Goal: Task Accomplishment & Management: Use online tool/utility

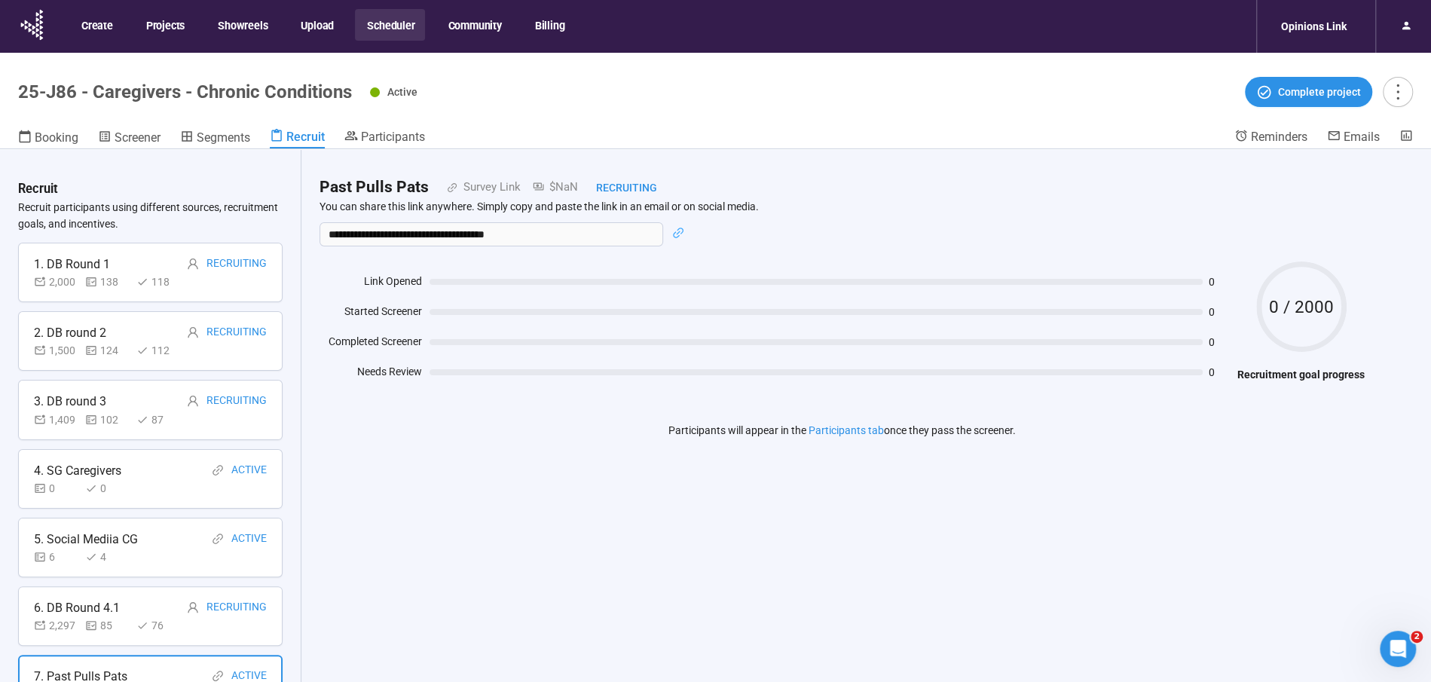
scroll to position [45, 0]
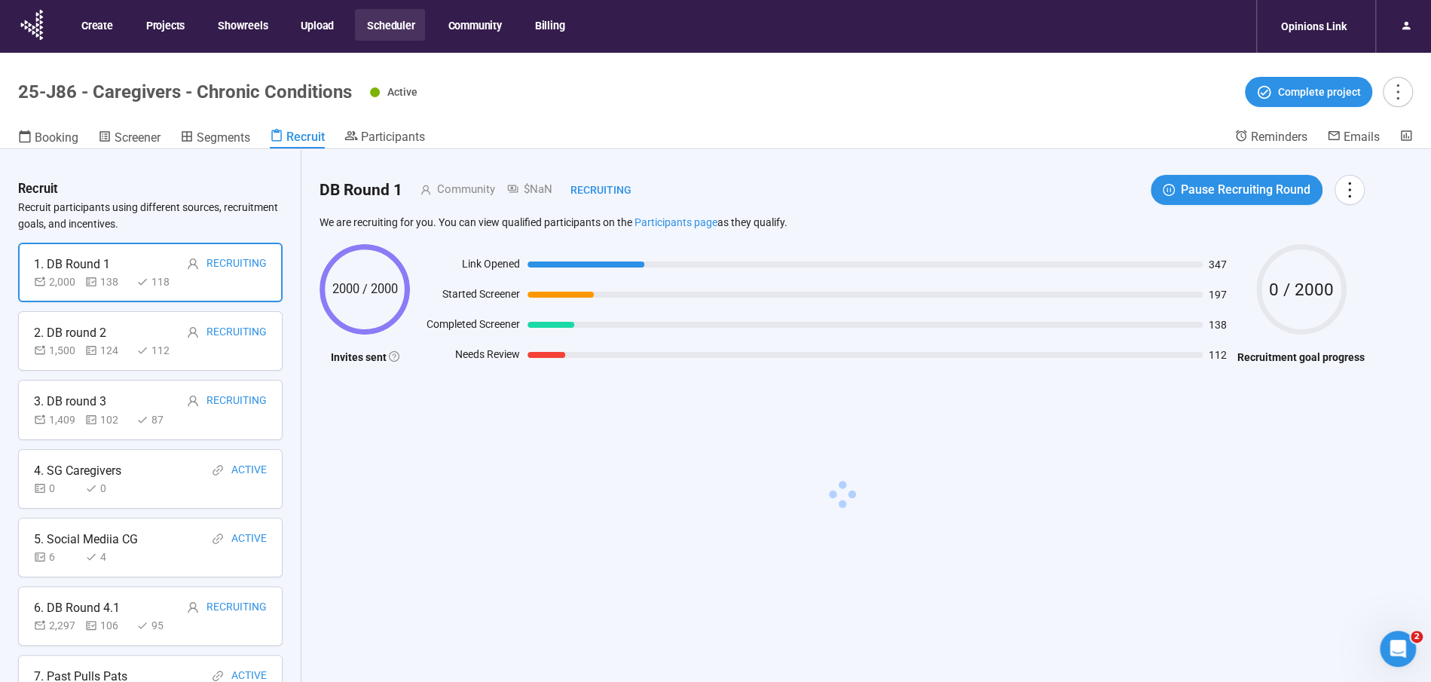
scroll to position [45, 0]
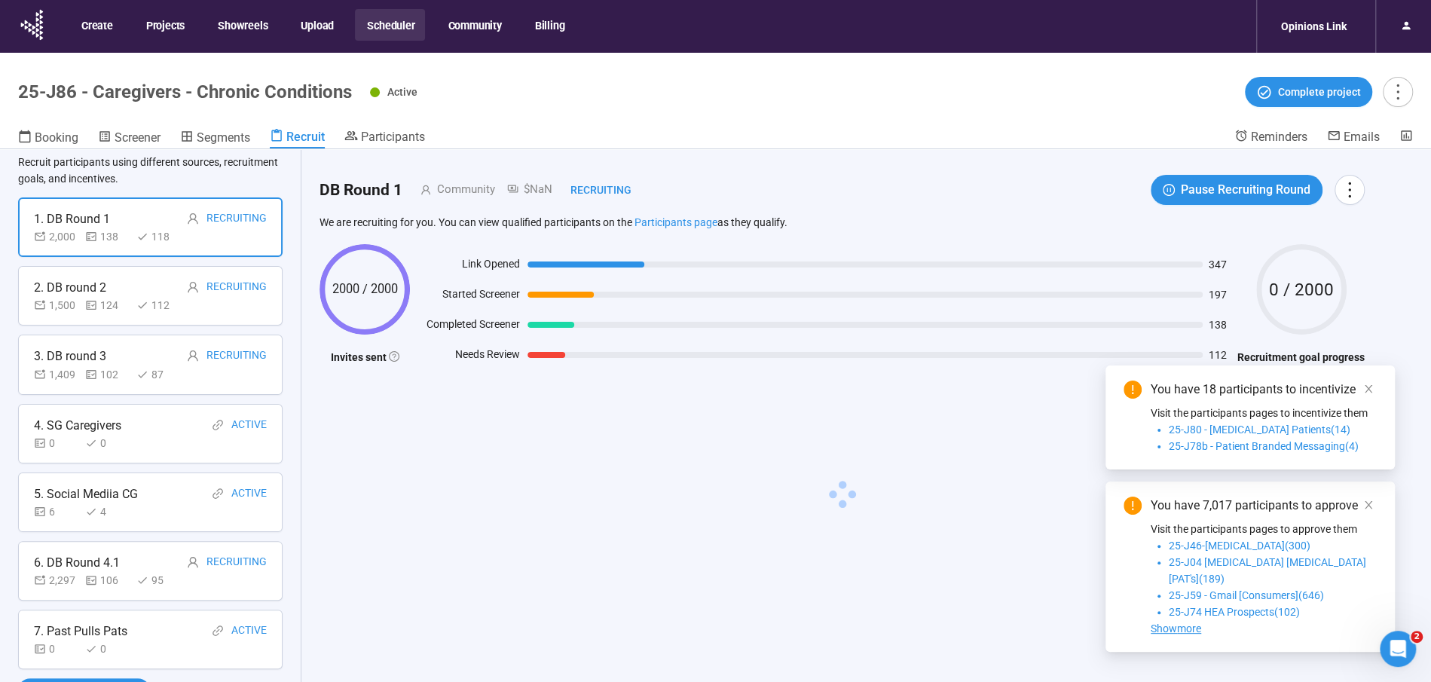
click at [121, 503] on div "4" at bounding box center [107, 511] width 45 height 17
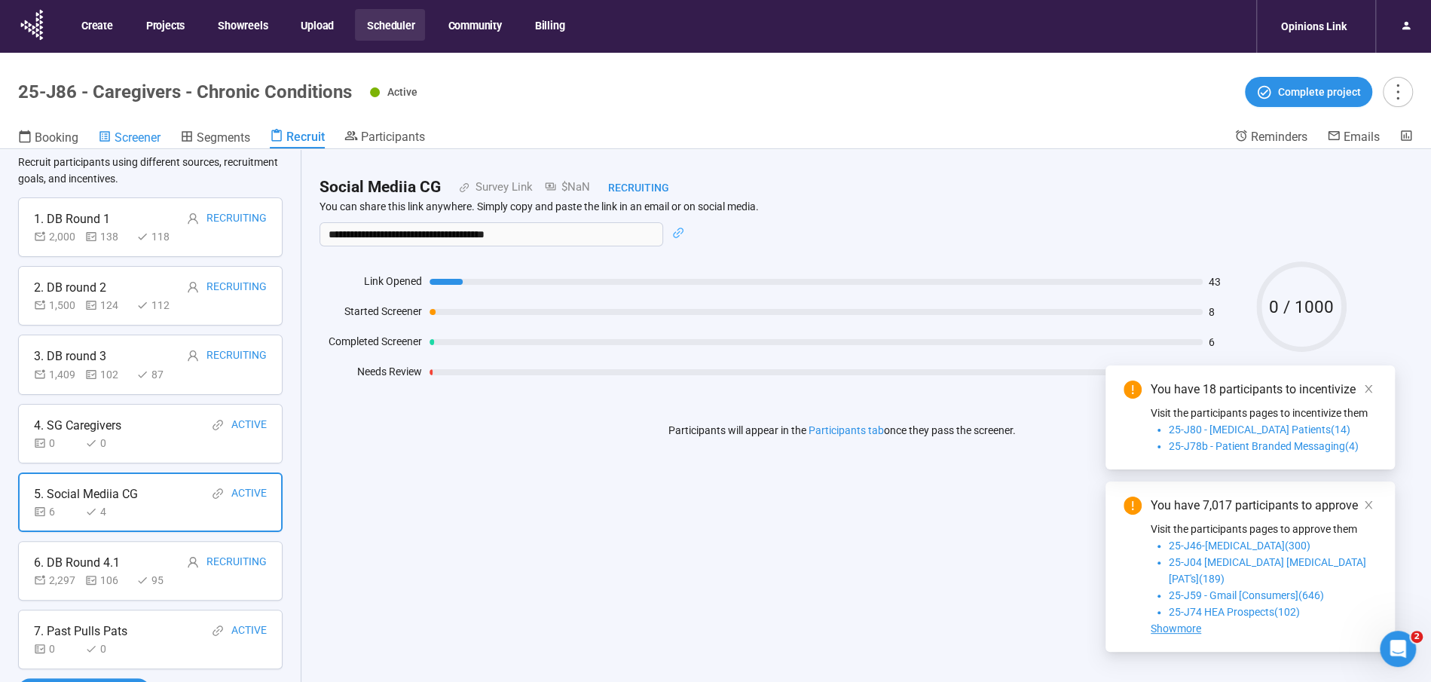
click at [127, 139] on span "Screener" at bounding box center [138, 137] width 46 height 14
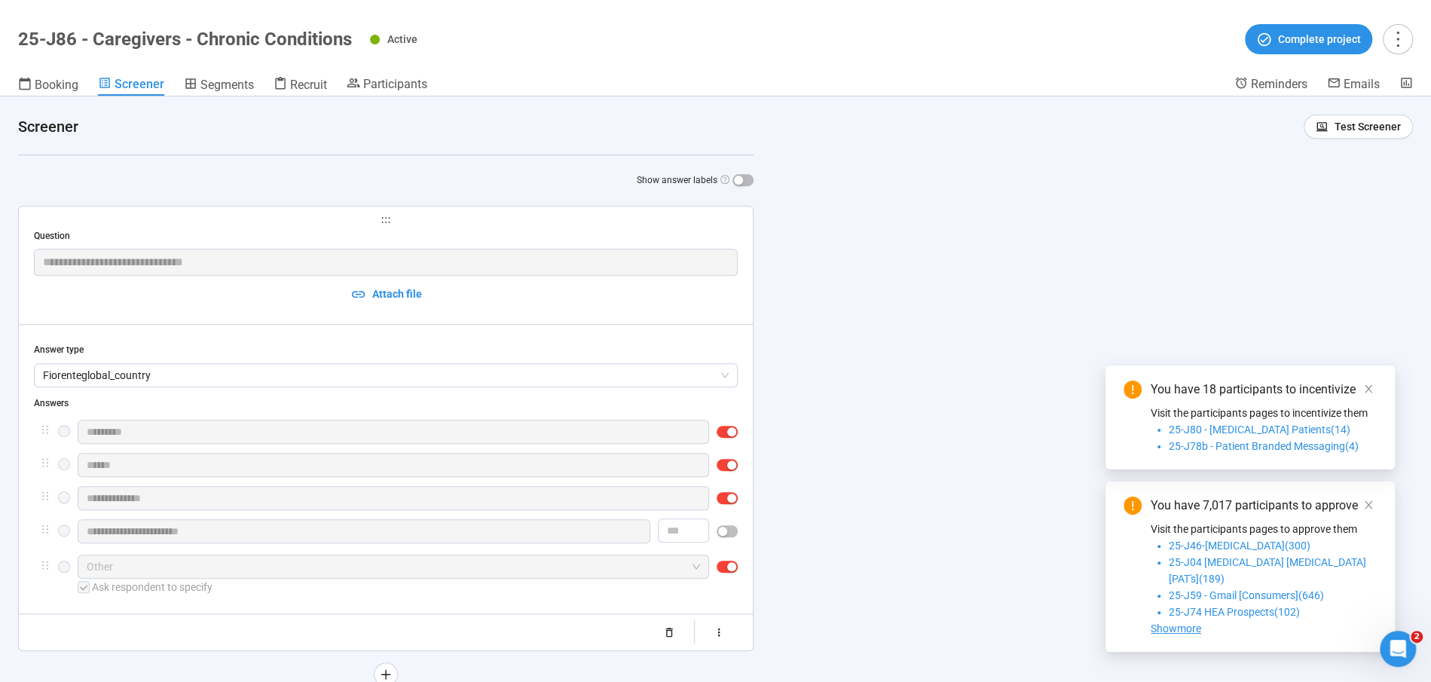
scroll to position [696, 0]
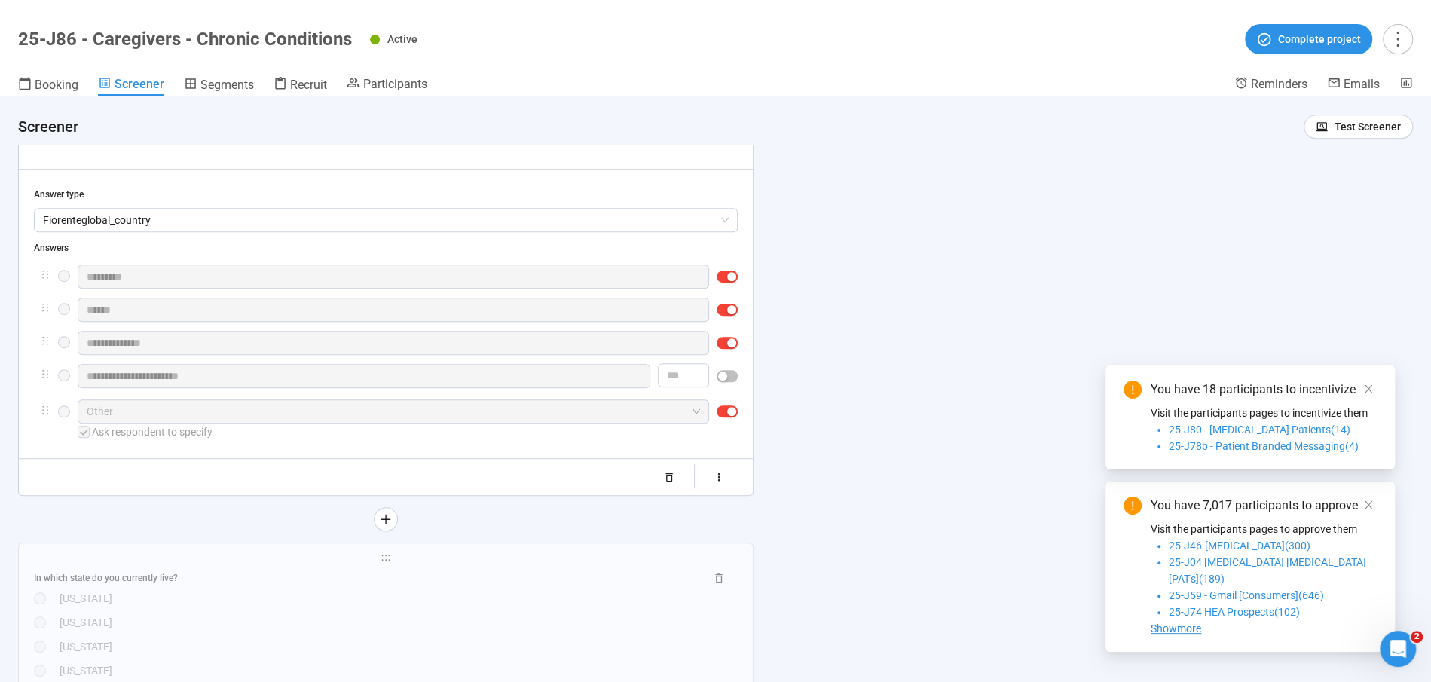
drag, startPoint x: 26, startPoint y: 319, endPoint x: 529, endPoint y: 233, distance: 510.6
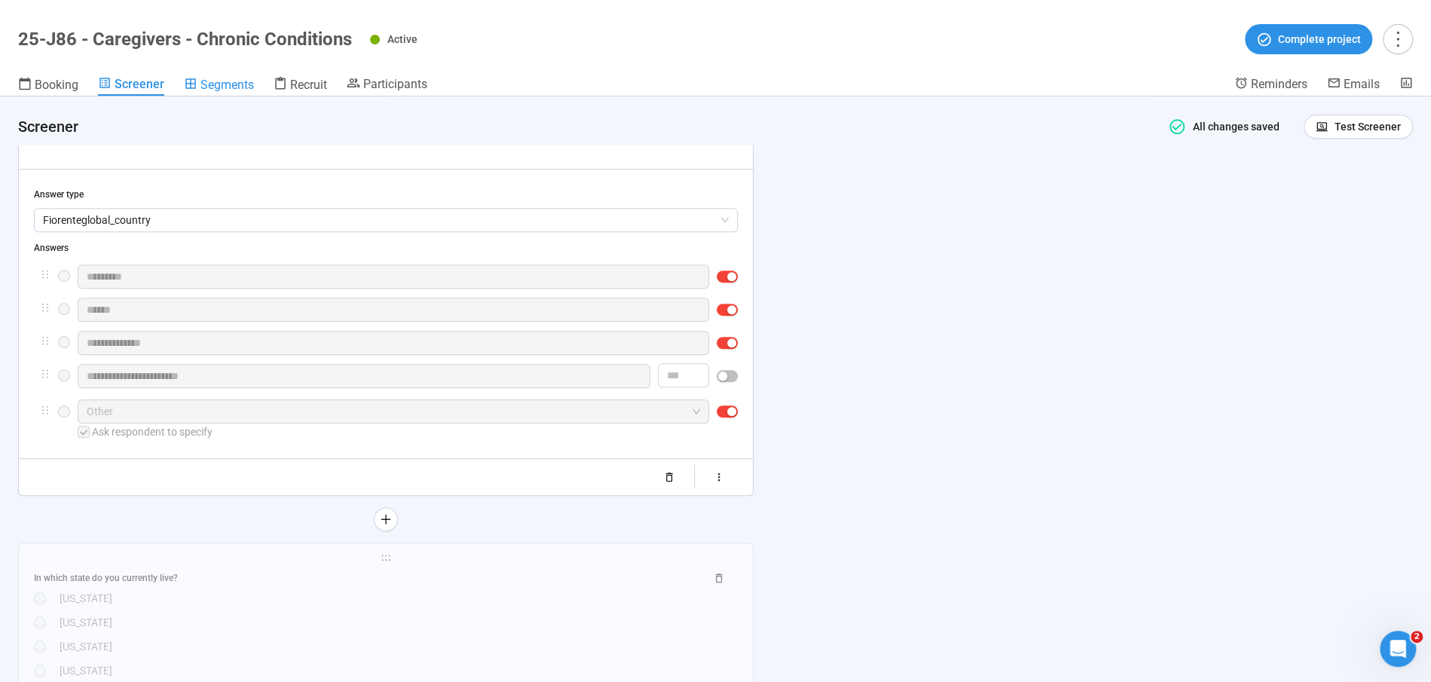
scroll to position [0, 0]
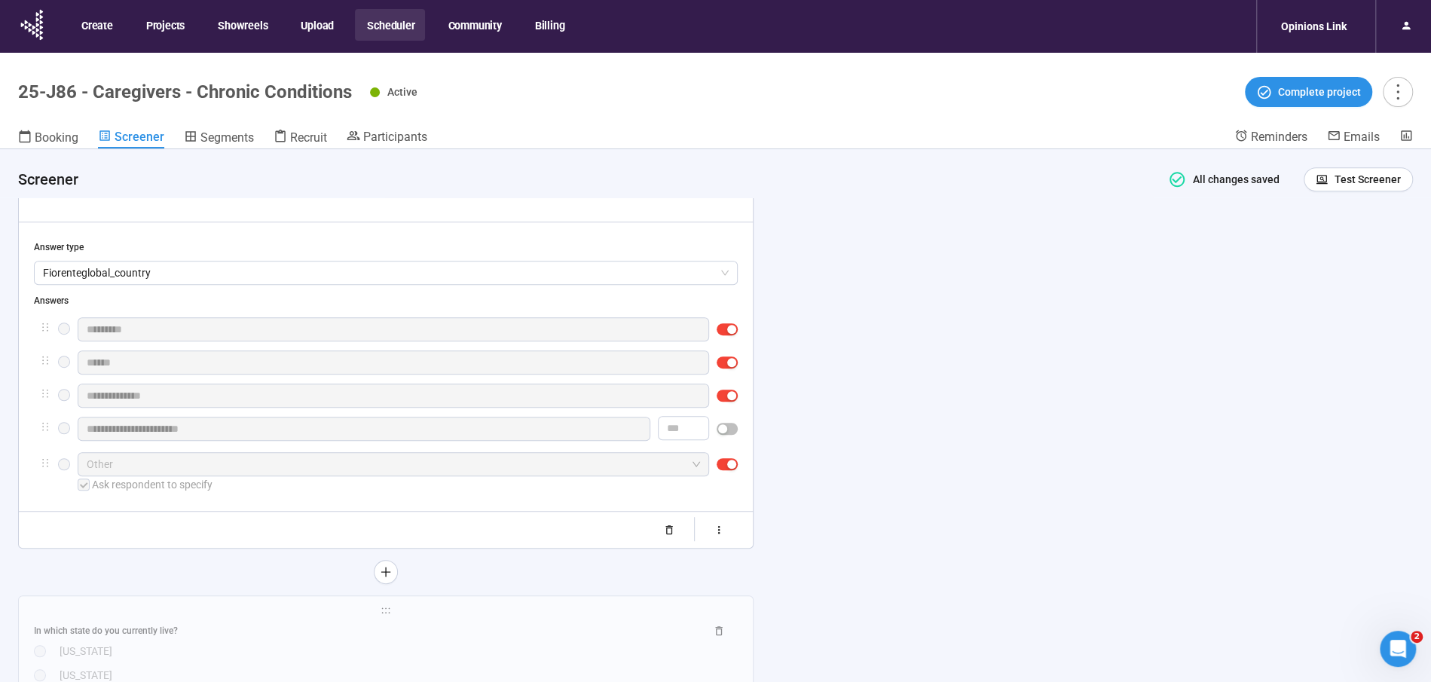
click at [384, 21] on button "Scheduler" at bounding box center [390, 25] width 70 height 32
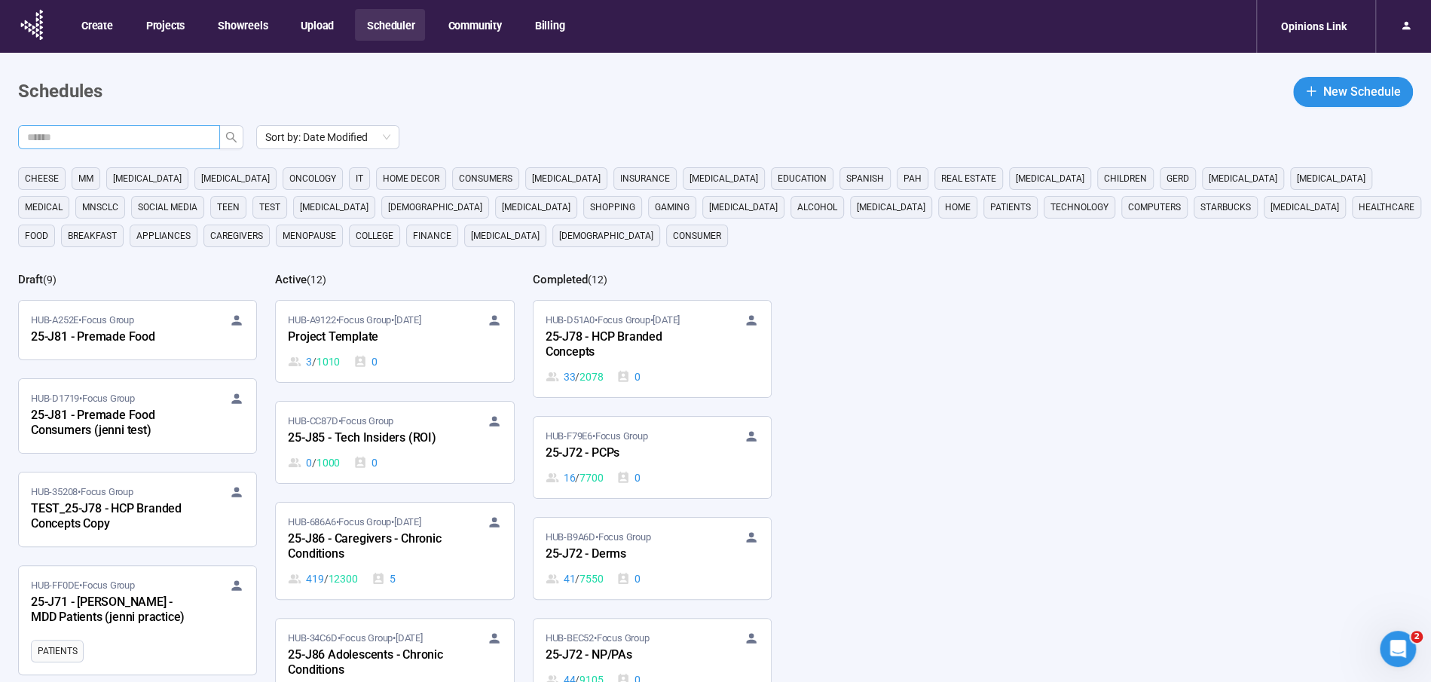
click at [115, 138] on input "text" at bounding box center [113, 137] width 172 height 17
click at [237, 138] on button "button" at bounding box center [231, 137] width 24 height 24
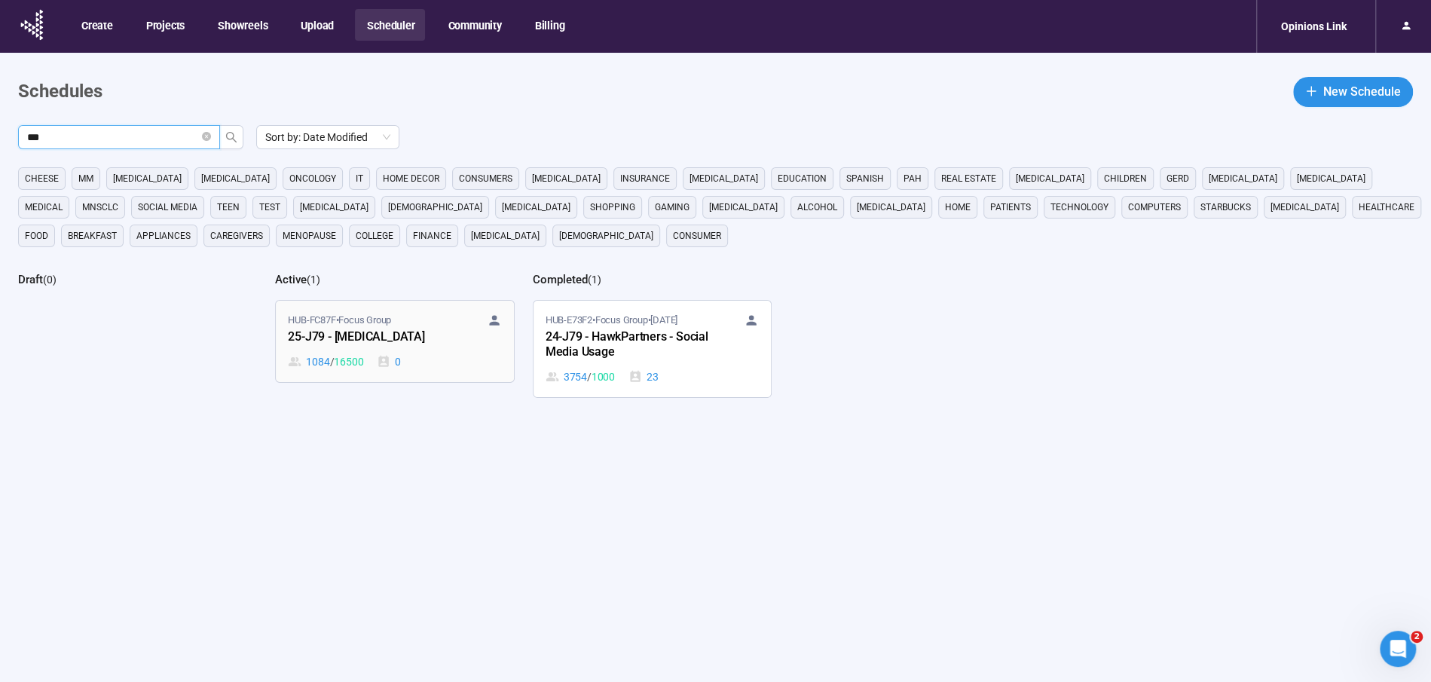
type input "***"
click at [359, 335] on div "25-J79 - Cancer" at bounding box center [371, 338] width 166 height 20
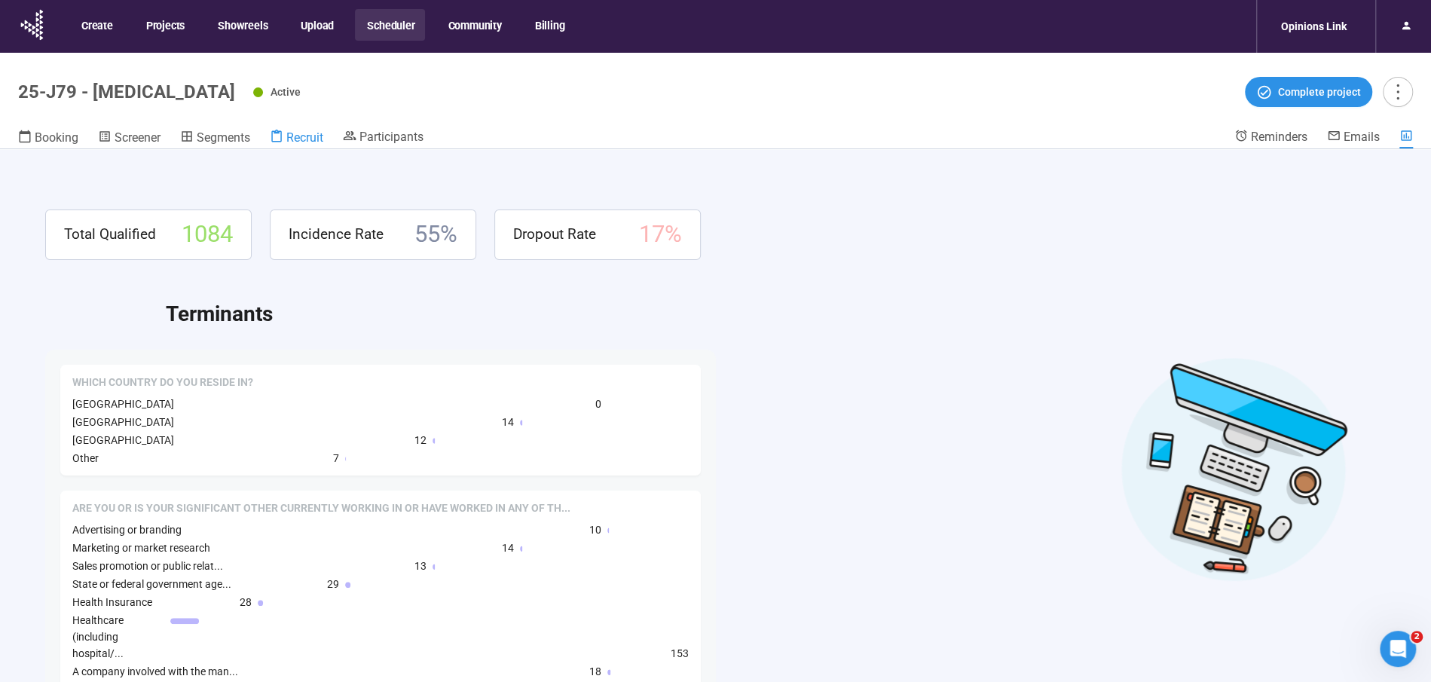
click at [298, 136] on span "Recruit" at bounding box center [304, 137] width 37 height 14
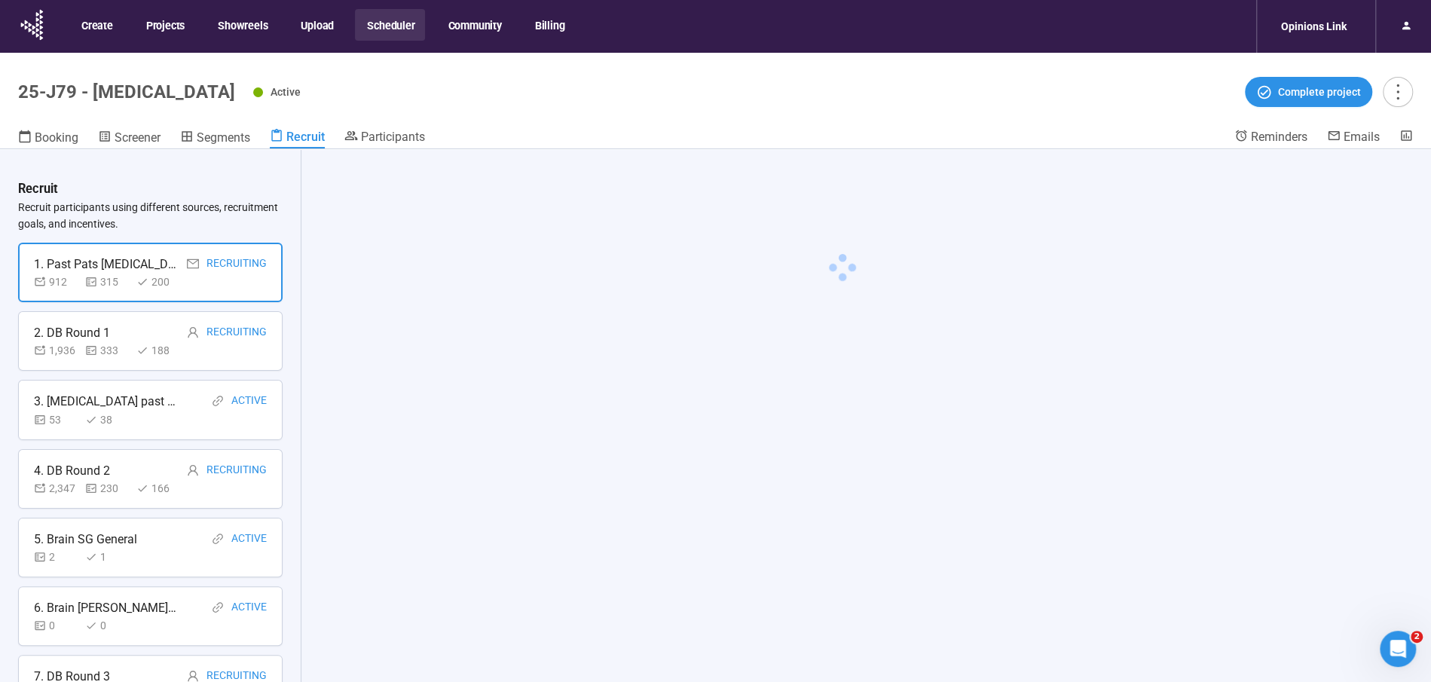
scroll to position [523, 0]
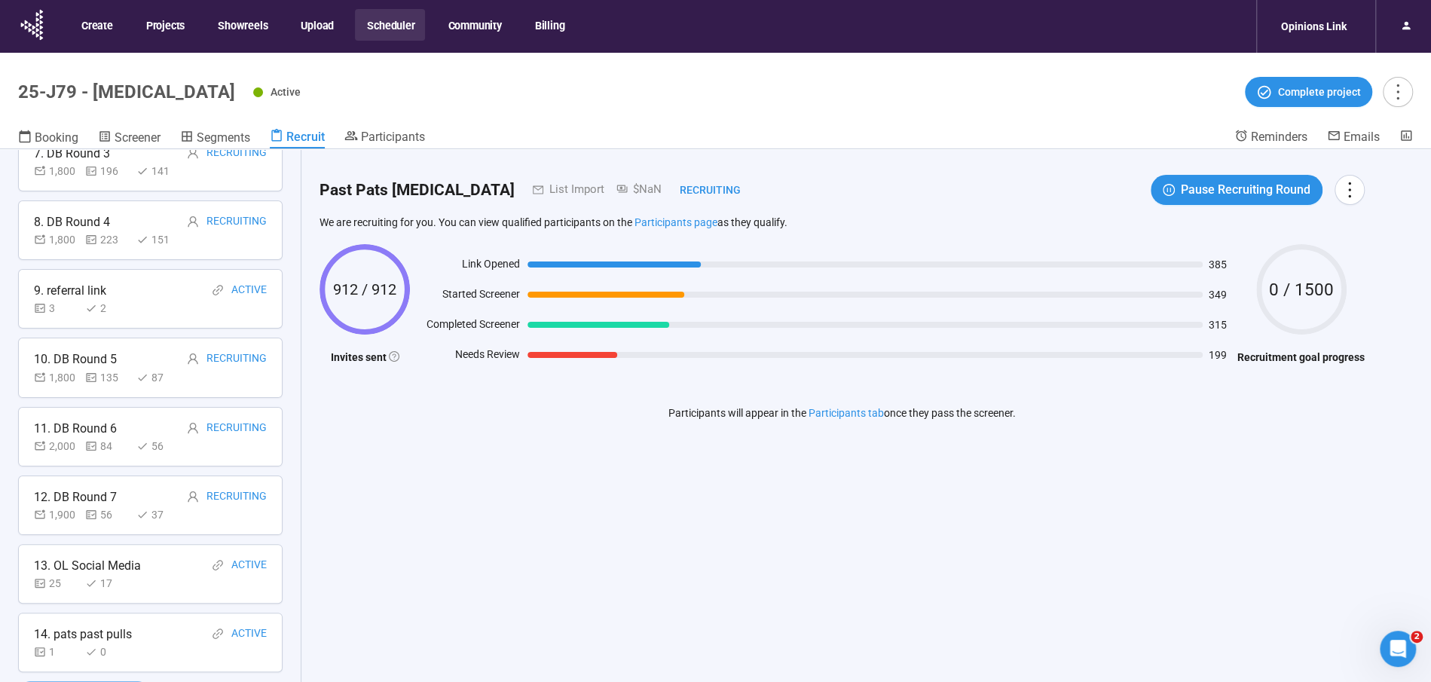
click at [84, 634] on div "14. pats past pulls" at bounding box center [83, 634] width 98 height 19
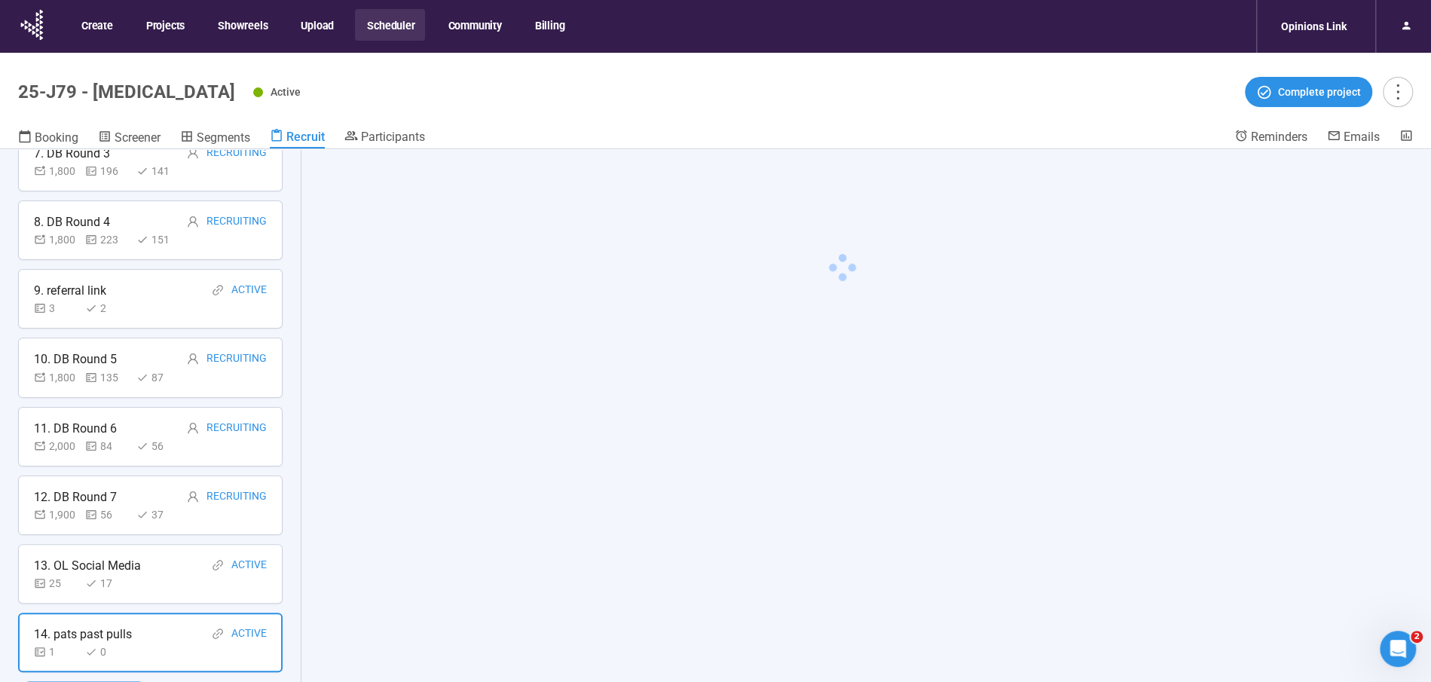
scroll to position [522, 0]
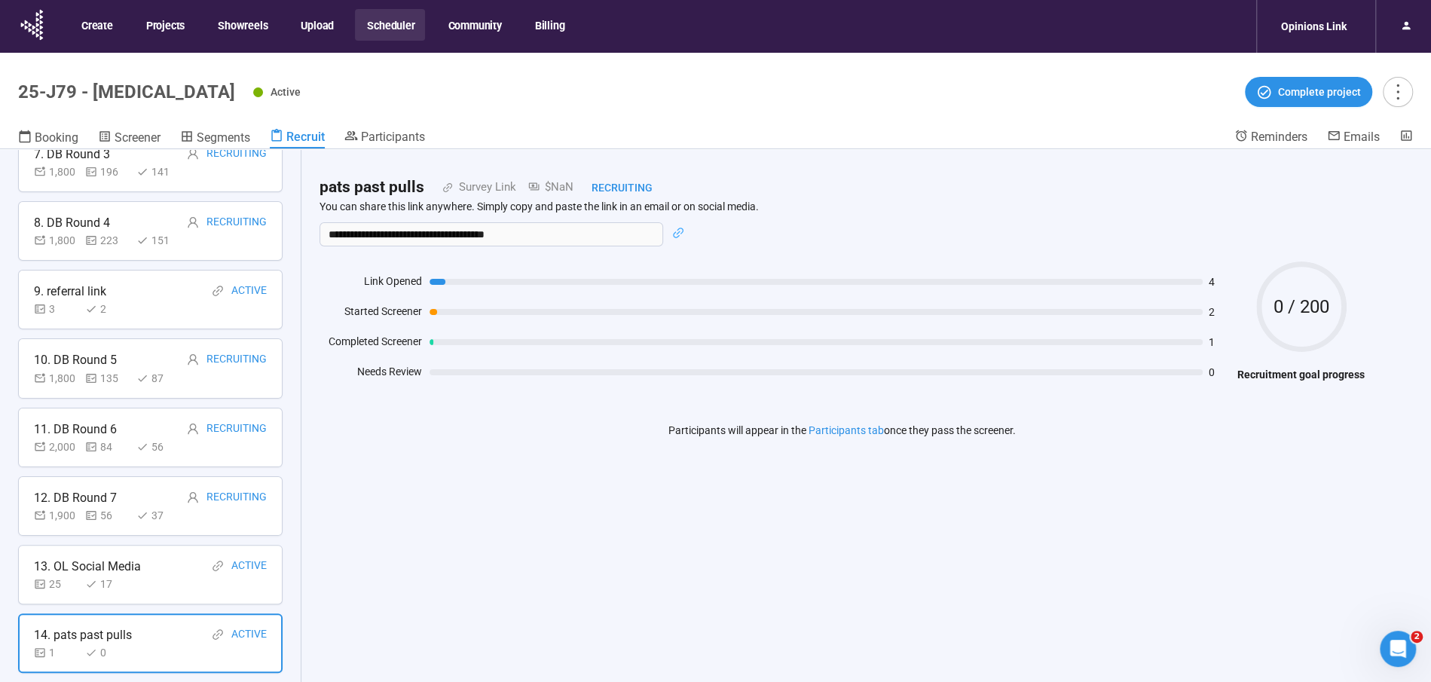
click at [765, 616] on div "**********" at bounding box center [841, 441] width 1081 height 585
